Goal: Information Seeking & Learning: Compare options

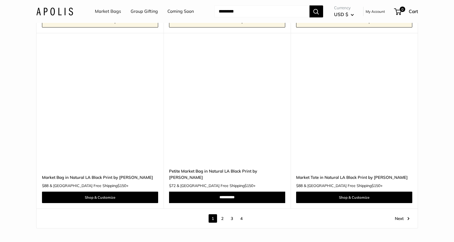
scroll to position [3051, 0]
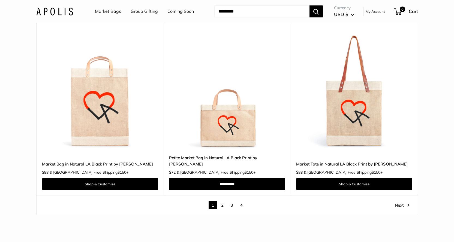
click at [222, 201] on link "2" at bounding box center [222, 205] width 8 height 8
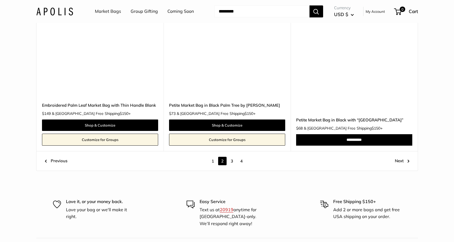
scroll to position [2969, 0]
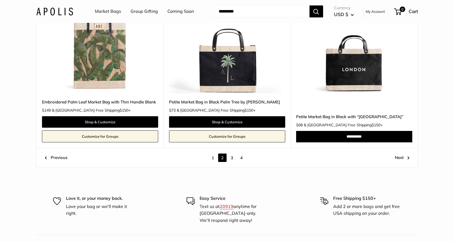
click at [231, 159] on link "3" at bounding box center [231, 158] width 8 height 8
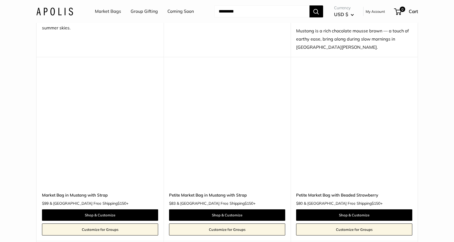
scroll to position [2548, 0]
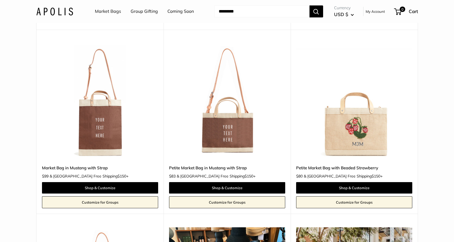
click at [0, 0] on img at bounding box center [0, 0] width 0 height 0
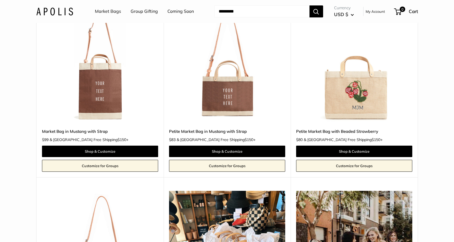
scroll to position [2602, 0]
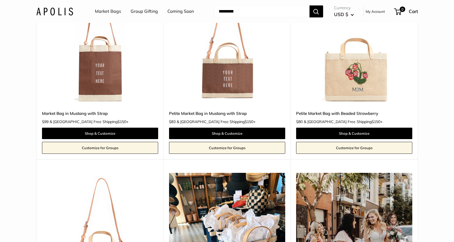
click at [0, 0] on img at bounding box center [0, 0] width 0 height 0
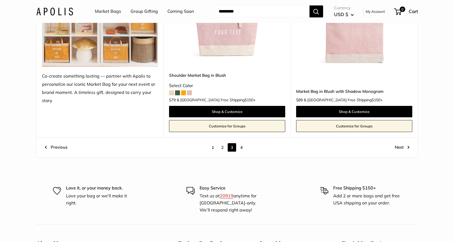
scroll to position [3065, 0]
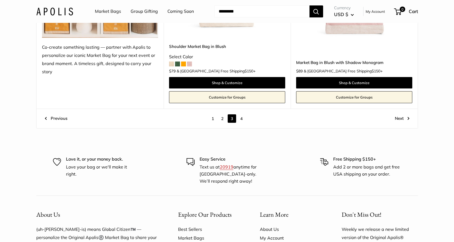
click at [242, 119] on link "4" at bounding box center [241, 118] width 8 height 8
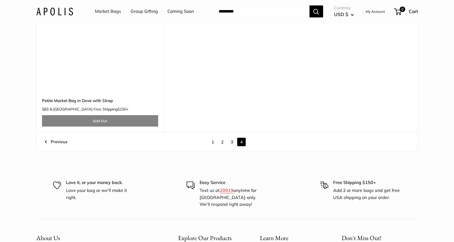
scroll to position [2303, 0]
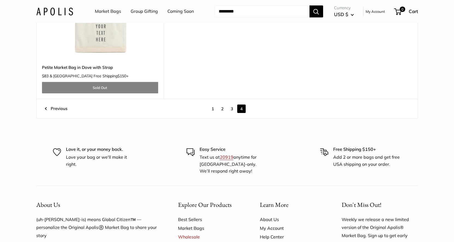
click at [214, 111] on link "1" at bounding box center [212, 109] width 8 height 8
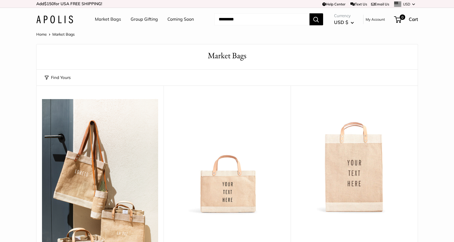
click at [175, 20] on link "Coming Soon" at bounding box center [180, 19] width 26 height 8
click at [111, 20] on link "Market Bags" at bounding box center [108, 19] width 26 height 8
click at [139, 18] on link "Group Gifting" at bounding box center [143, 19] width 27 height 8
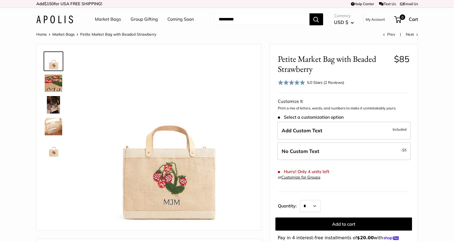
click at [53, 86] on img at bounding box center [53, 82] width 17 height 17
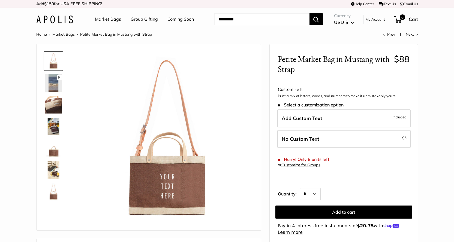
click at [49, 83] on img at bounding box center [53, 82] width 17 height 17
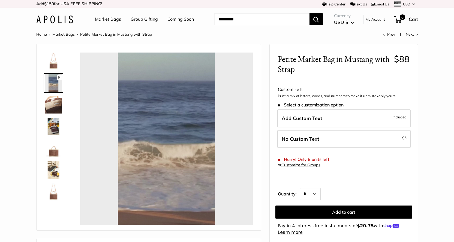
type input "****"
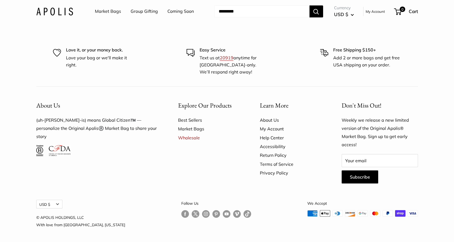
scroll to position [1469, 0]
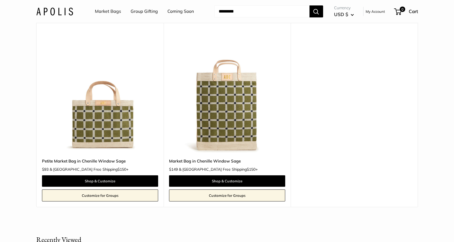
click at [0, 0] on img at bounding box center [0, 0] width 0 height 0
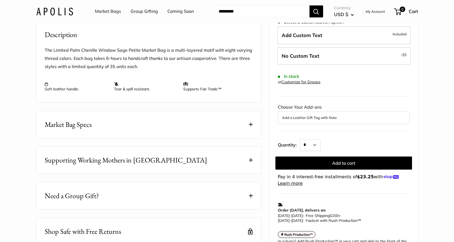
scroll to position [54, 0]
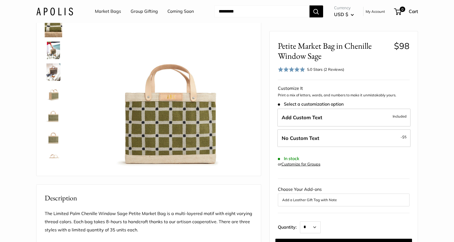
click at [54, 53] on img at bounding box center [53, 50] width 17 height 17
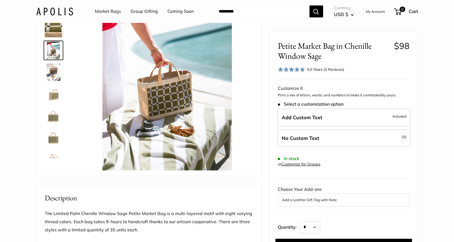
click at [53, 80] on img at bounding box center [53, 71] width 17 height 17
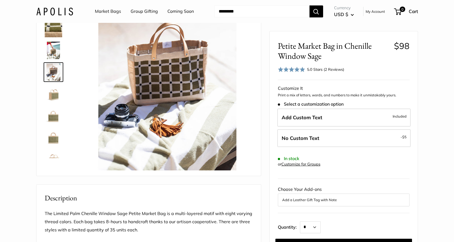
click at [50, 108] on img at bounding box center [53, 115] width 17 height 17
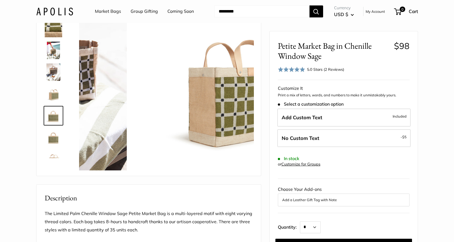
scroll to position [35, 0]
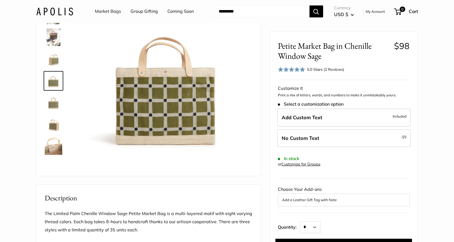
click at [49, 141] on img at bounding box center [53, 146] width 17 height 17
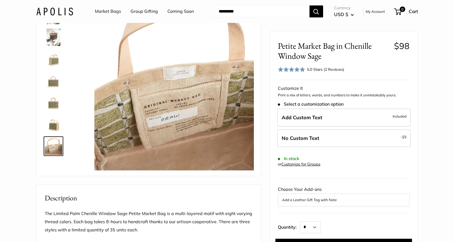
click at [47, 160] on div "Roll over image to zoom in" at bounding box center [148, 82] width 211 height 175
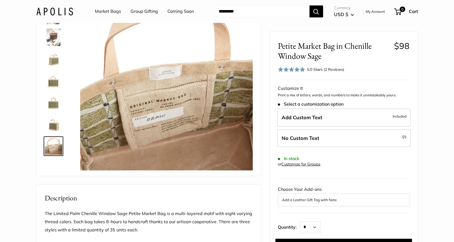
click at [60, 125] on img at bounding box center [53, 124] width 17 height 17
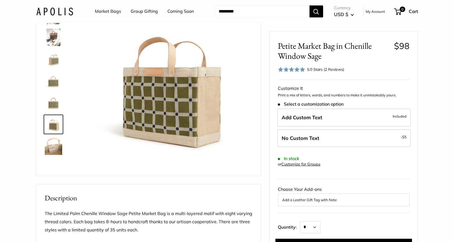
click at [59, 103] on img at bounding box center [53, 102] width 17 height 17
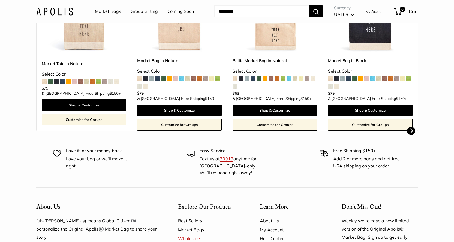
scroll to position [82, 0]
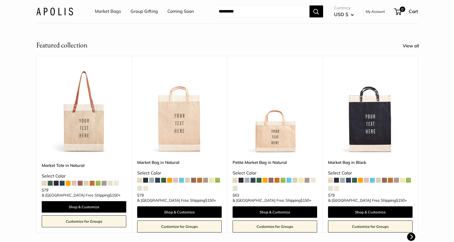
click at [0, 0] on img at bounding box center [0, 0] width 0 height 0
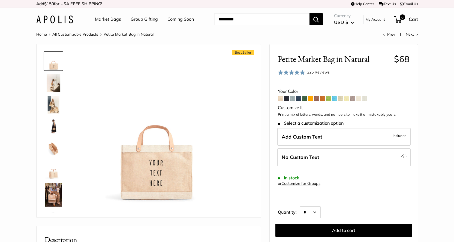
click at [54, 195] on img at bounding box center [53, 194] width 17 height 23
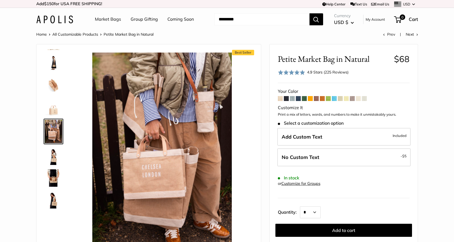
click at [56, 159] on img at bounding box center [53, 156] width 17 height 17
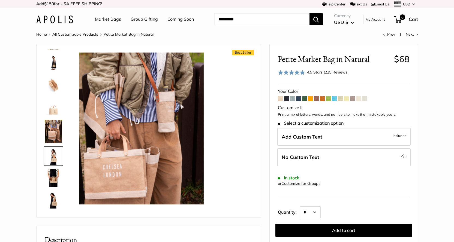
scroll to position [88, 0]
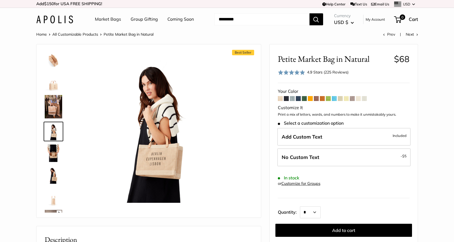
click at [64, 112] on div at bounding box center [55, 130] width 26 height 163
click at [60, 72] on link at bounding box center [54, 82] width 20 height 20
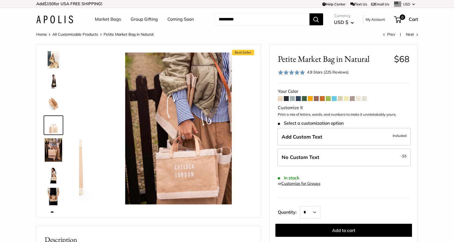
scroll to position [39, 0]
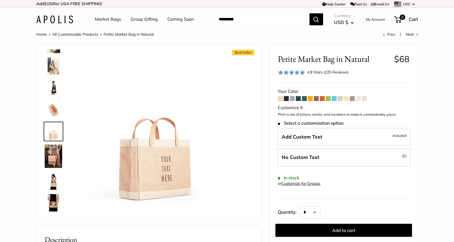
click at [287, 100] on span at bounding box center [286, 98] width 5 height 5
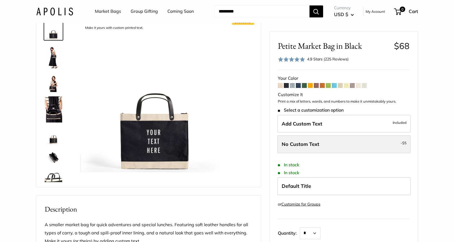
scroll to position [54, 0]
